Goal: Task Accomplishment & Management: Use online tool/utility

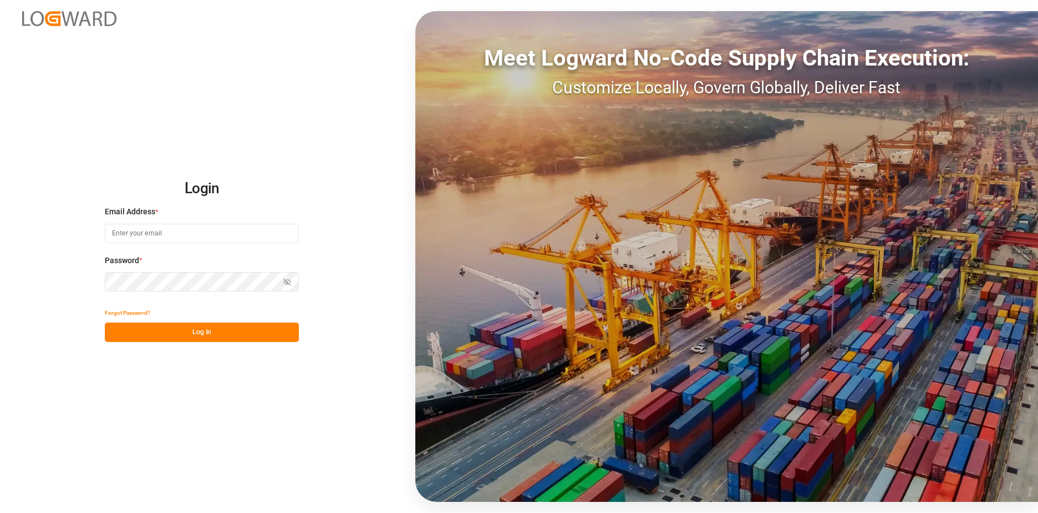
type input "[EMAIL_ADDRESS][DOMAIN_NAME]"
click at [206, 333] on button "Log In" at bounding box center [202, 331] width 194 height 19
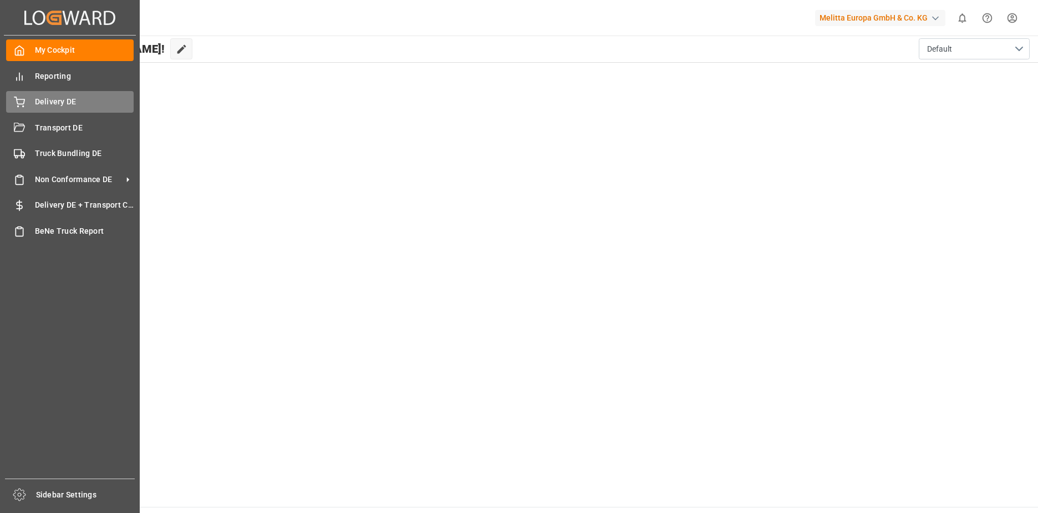
click at [29, 104] on div "Delivery DE Delivery DE" at bounding box center [70, 102] width 128 height 22
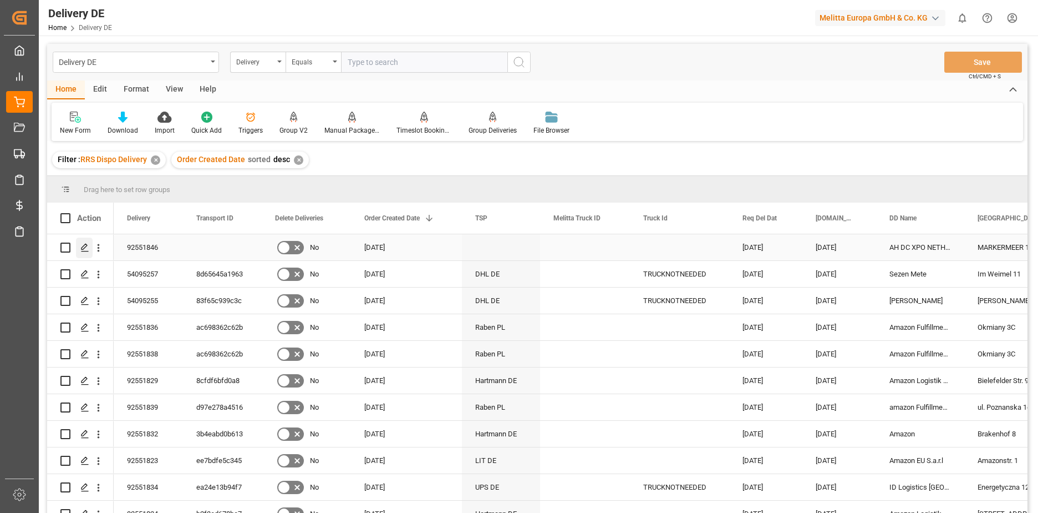
drag, startPoint x: 67, startPoint y: 249, endPoint x: 88, endPoint y: 249, distance: 21.1
click at [68, 248] on input "Press Space to toggle row selection (unchecked)" at bounding box center [65, 247] width 10 height 10
checkbox input "true"
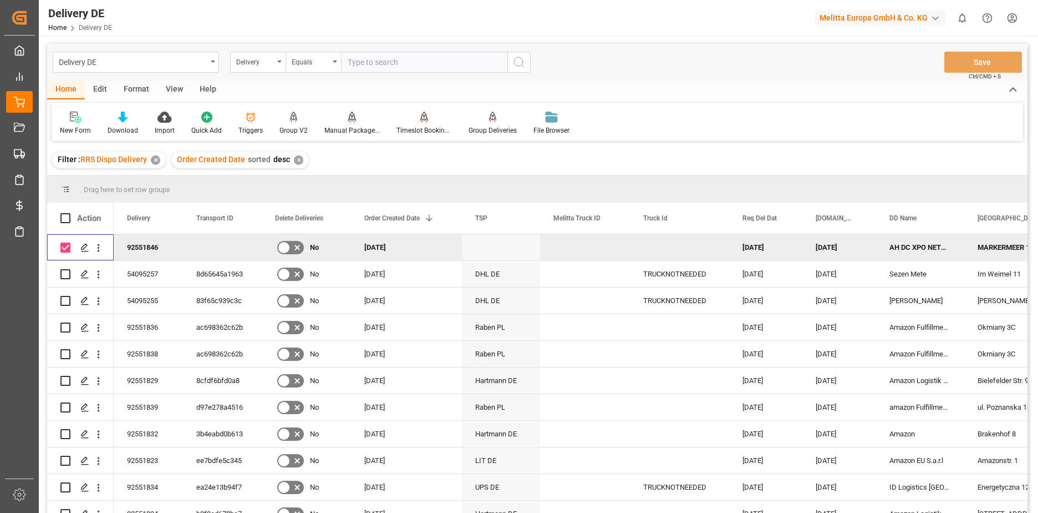
click at [334, 124] on div "Manual Package TypeDetermination" at bounding box center [352, 123] width 72 height 24
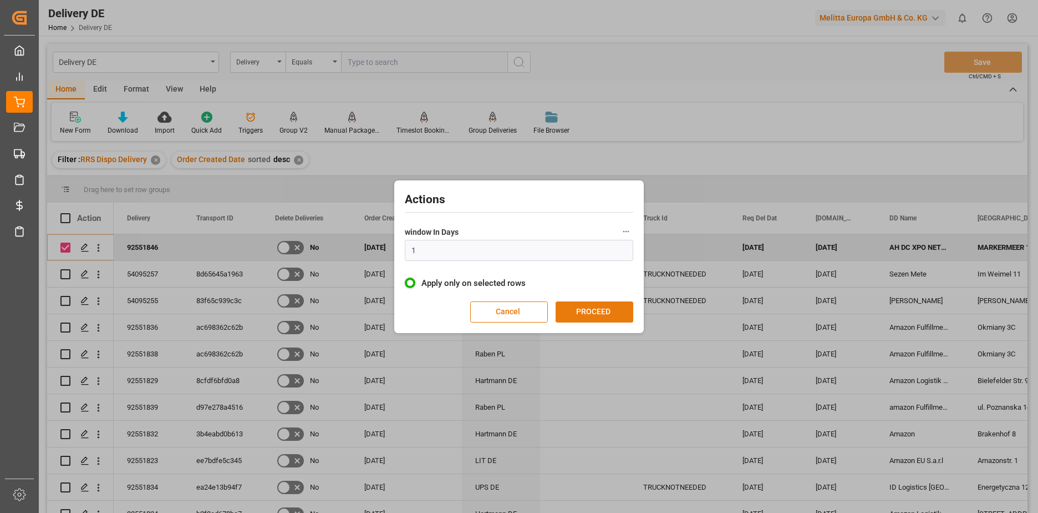
click at [594, 301] on button "PROCEED" at bounding box center [595, 311] width 78 height 21
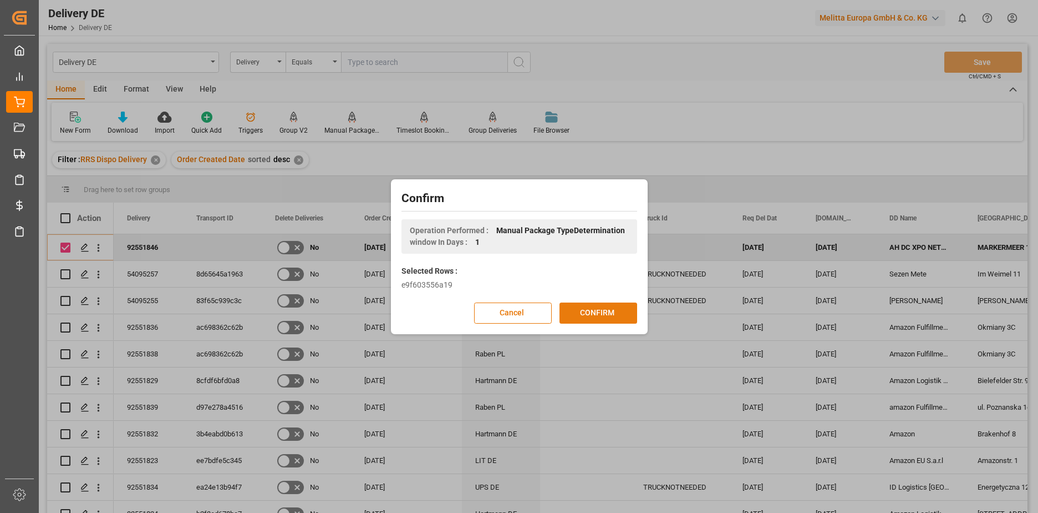
click at [600, 310] on button "CONFIRM" at bounding box center [599, 312] width 78 height 21
